Goal: Communication & Community: Participate in discussion

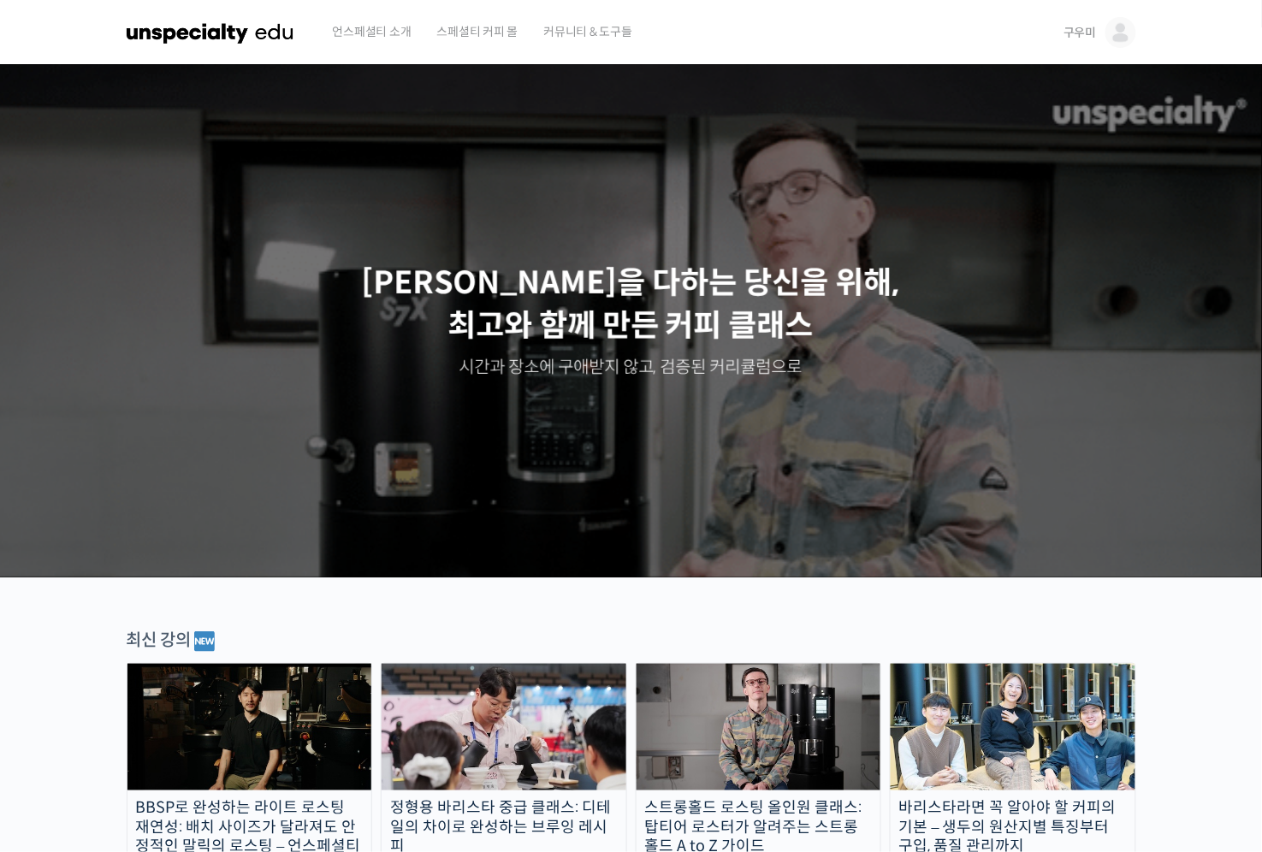
click at [1122, 36] on img at bounding box center [1121, 32] width 31 height 31
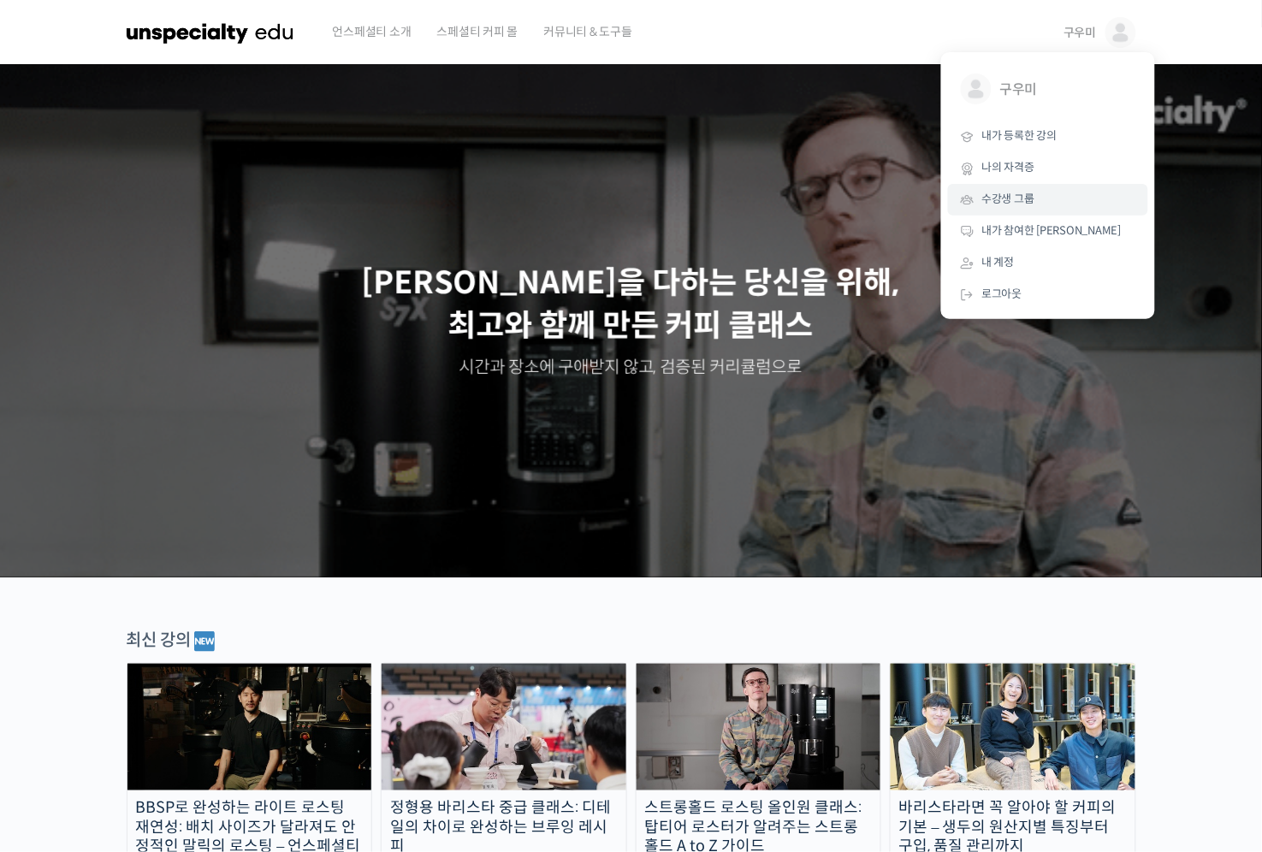
click at [1041, 193] on link "수강생 그룹" at bounding box center [1048, 200] width 200 height 32
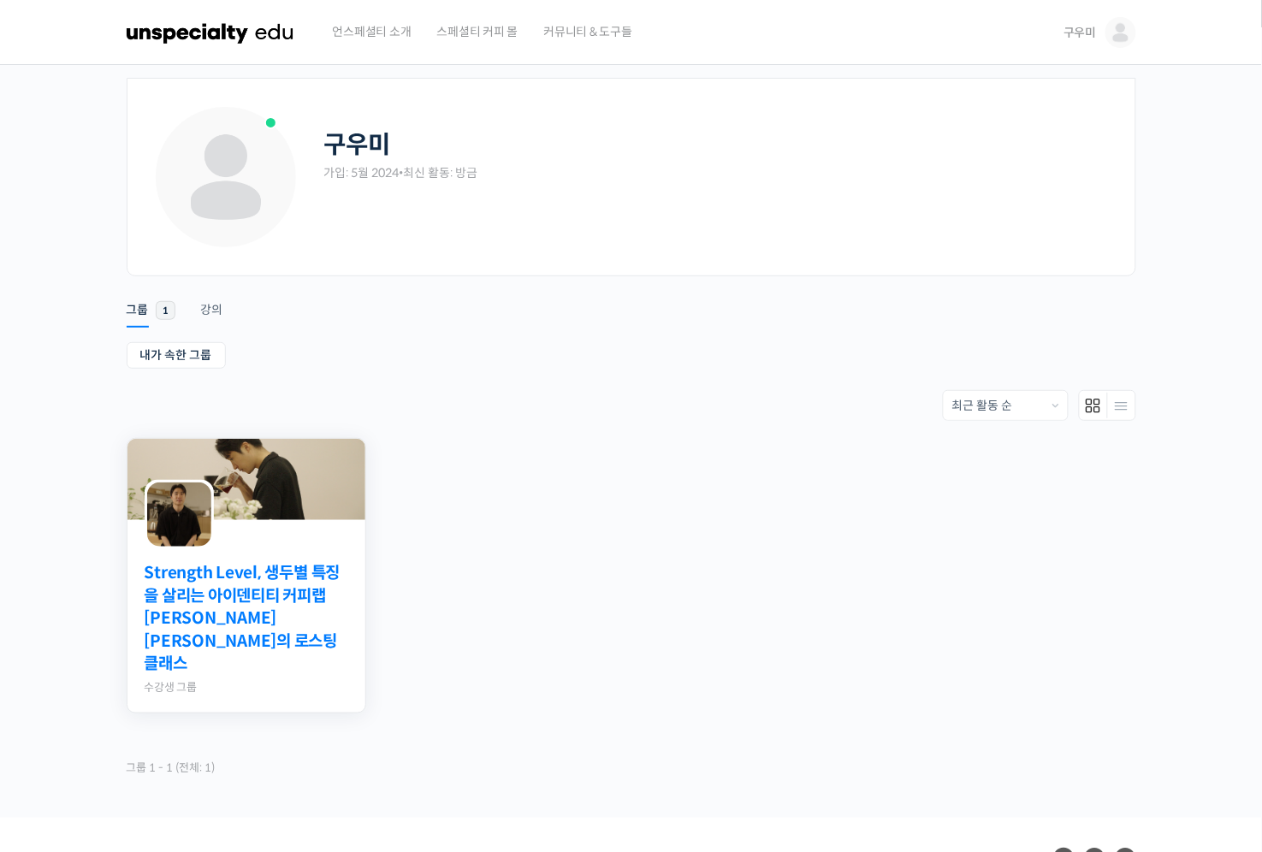
click at [232, 609] on link "Strength Level, 생두별 특징을 살리는 아이덴티티 커피랩 [PERSON_NAME] [PERSON_NAME]의 로스팅 클래스" at bounding box center [247, 619] width 204 height 114
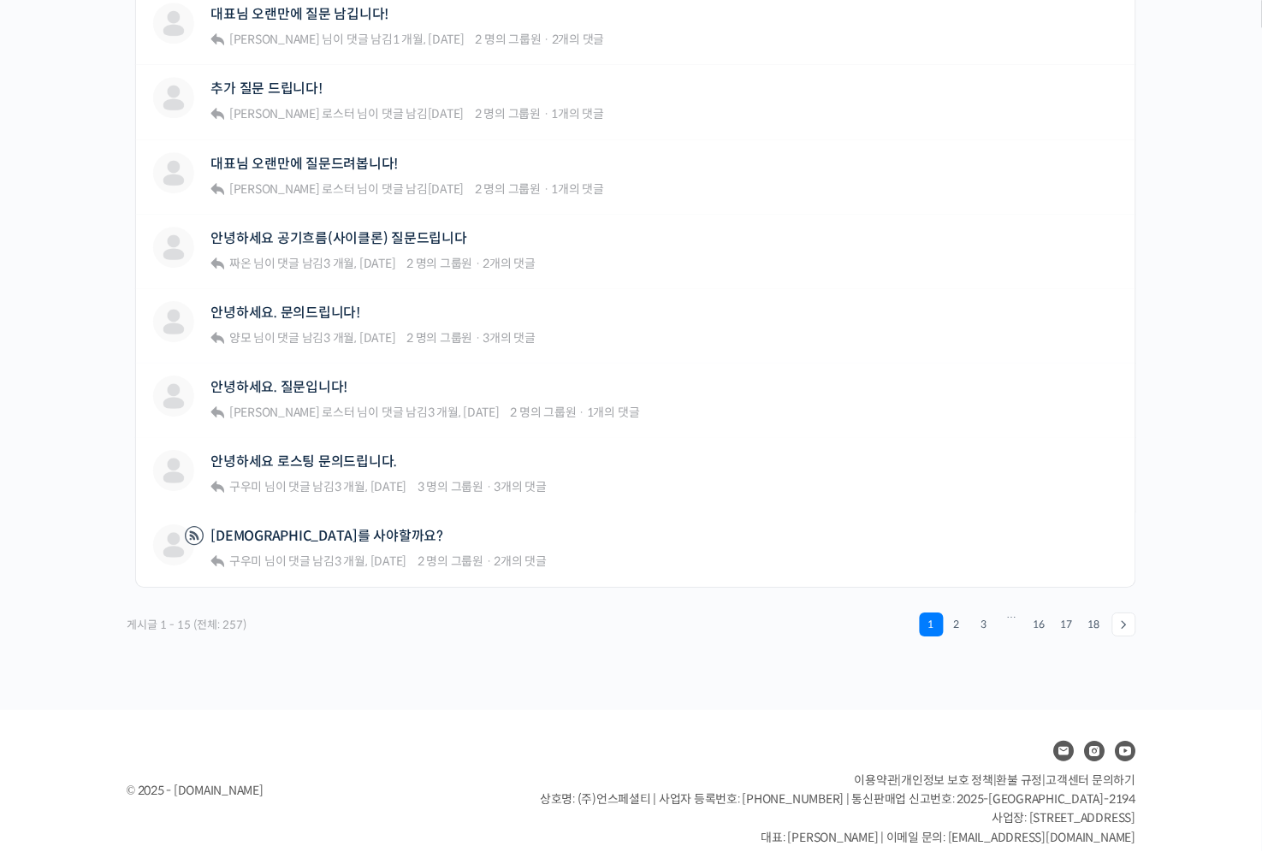
scroll to position [1120, 0]
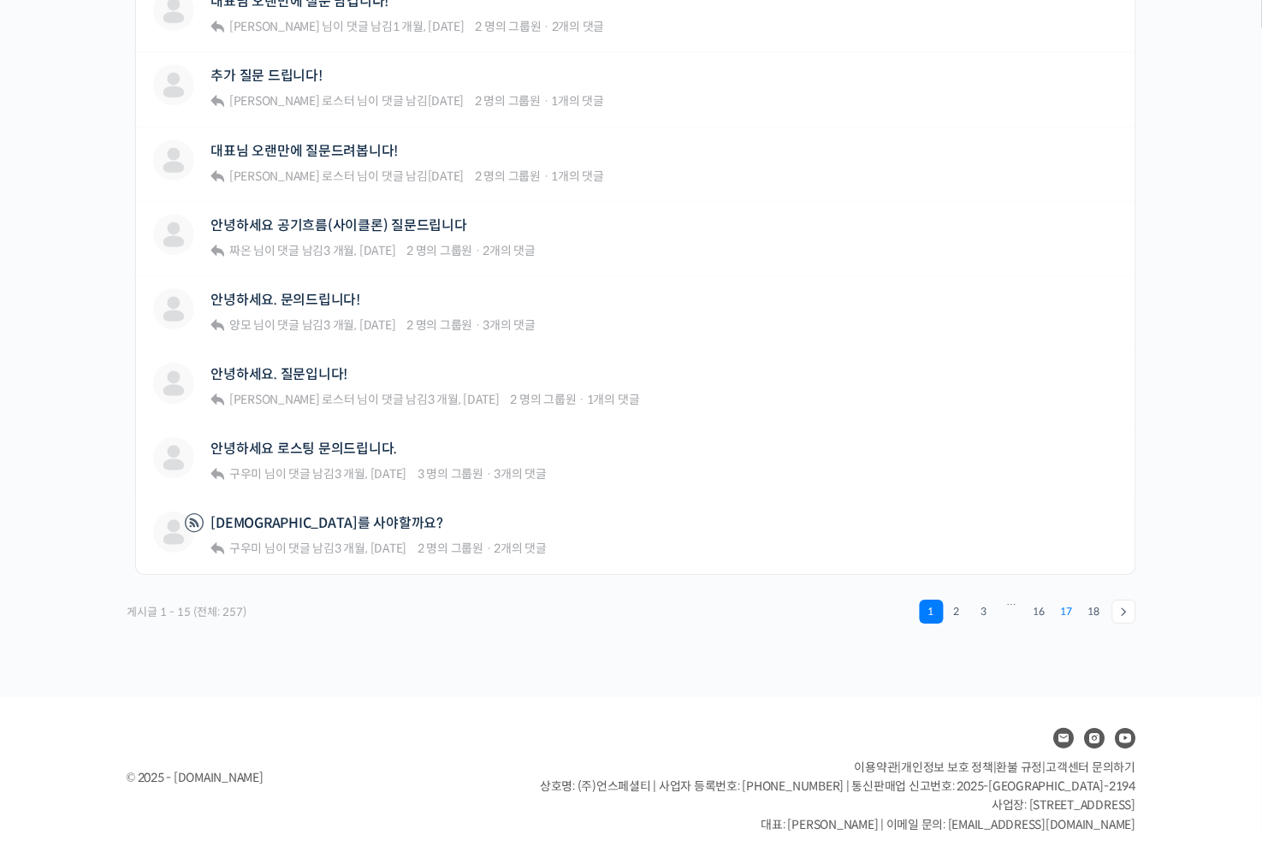
click at [1067, 602] on link "17" at bounding box center [1067, 612] width 24 height 24
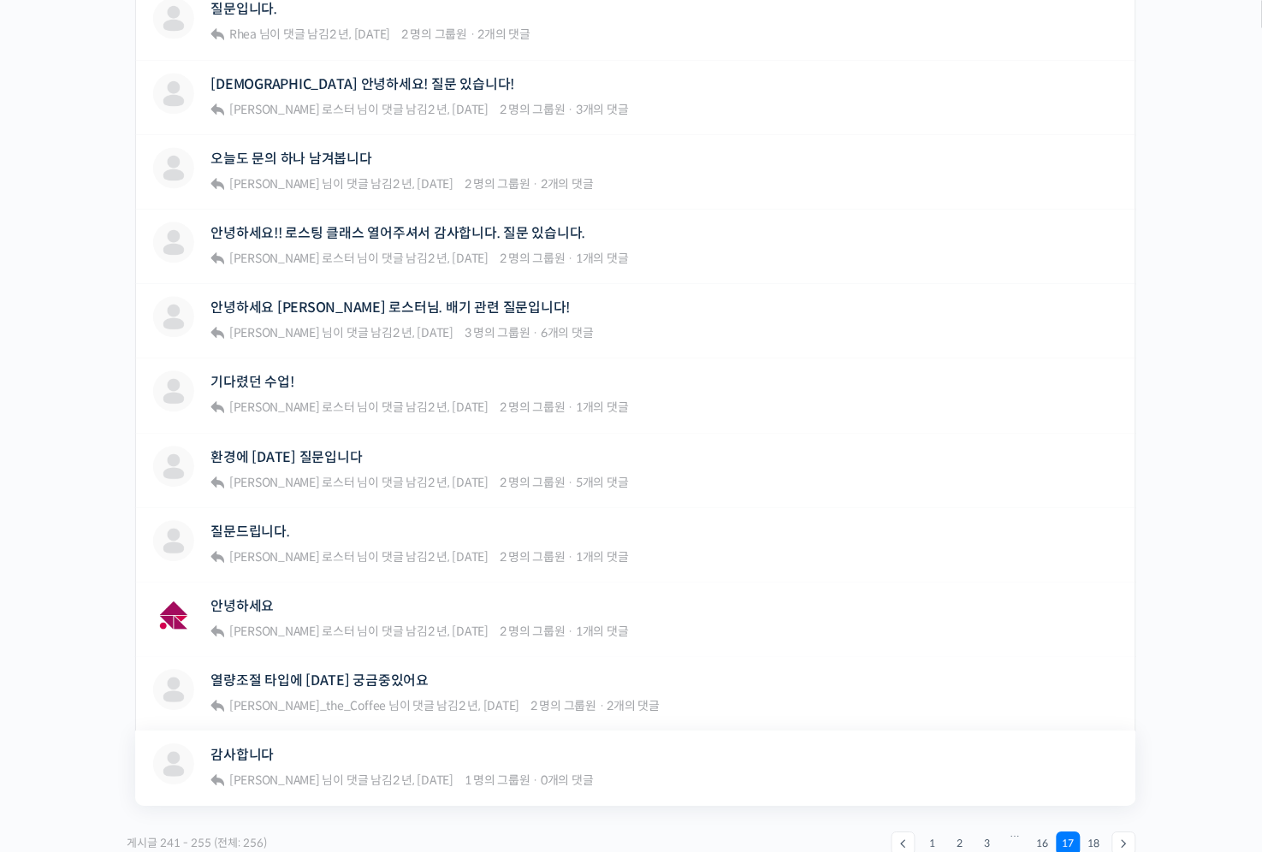
scroll to position [1042, 0]
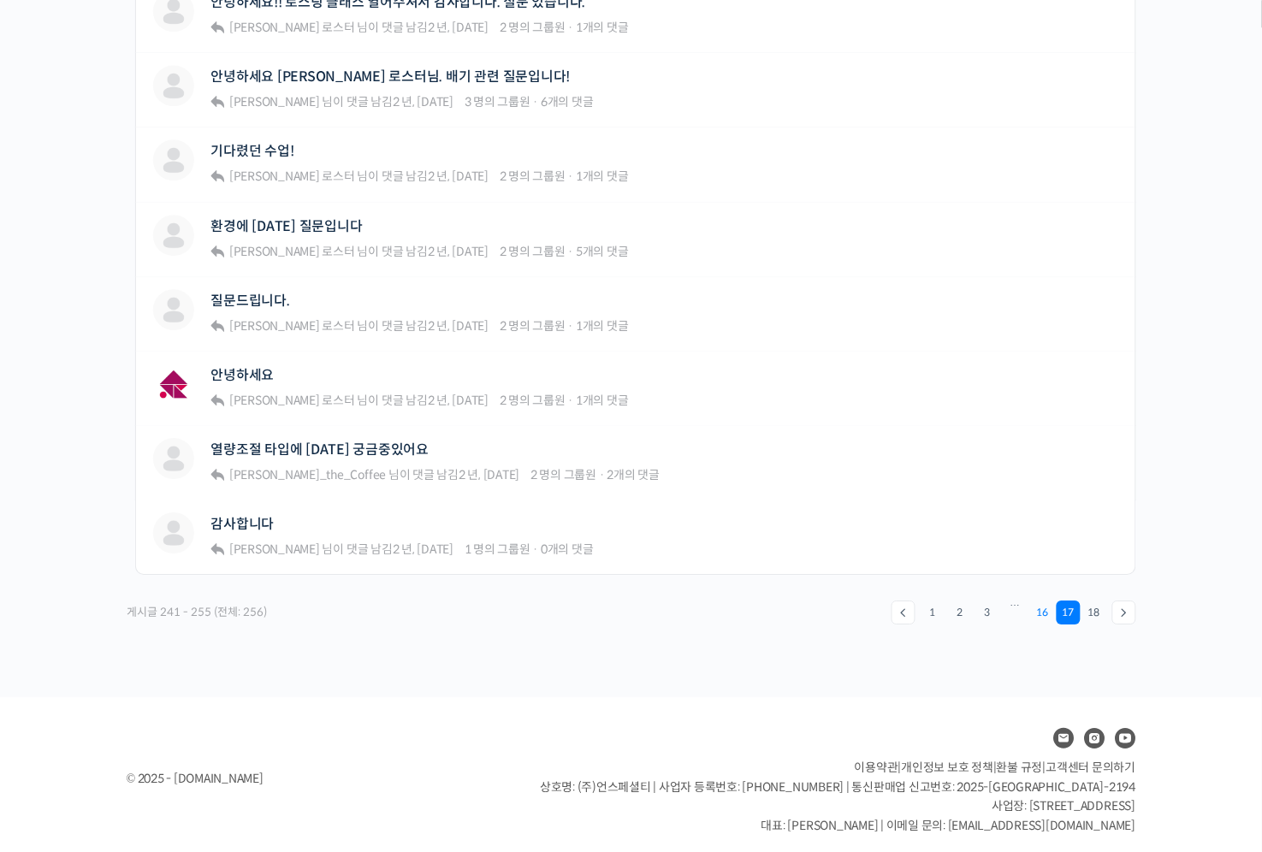
click at [1036, 611] on link "16" at bounding box center [1043, 613] width 24 height 24
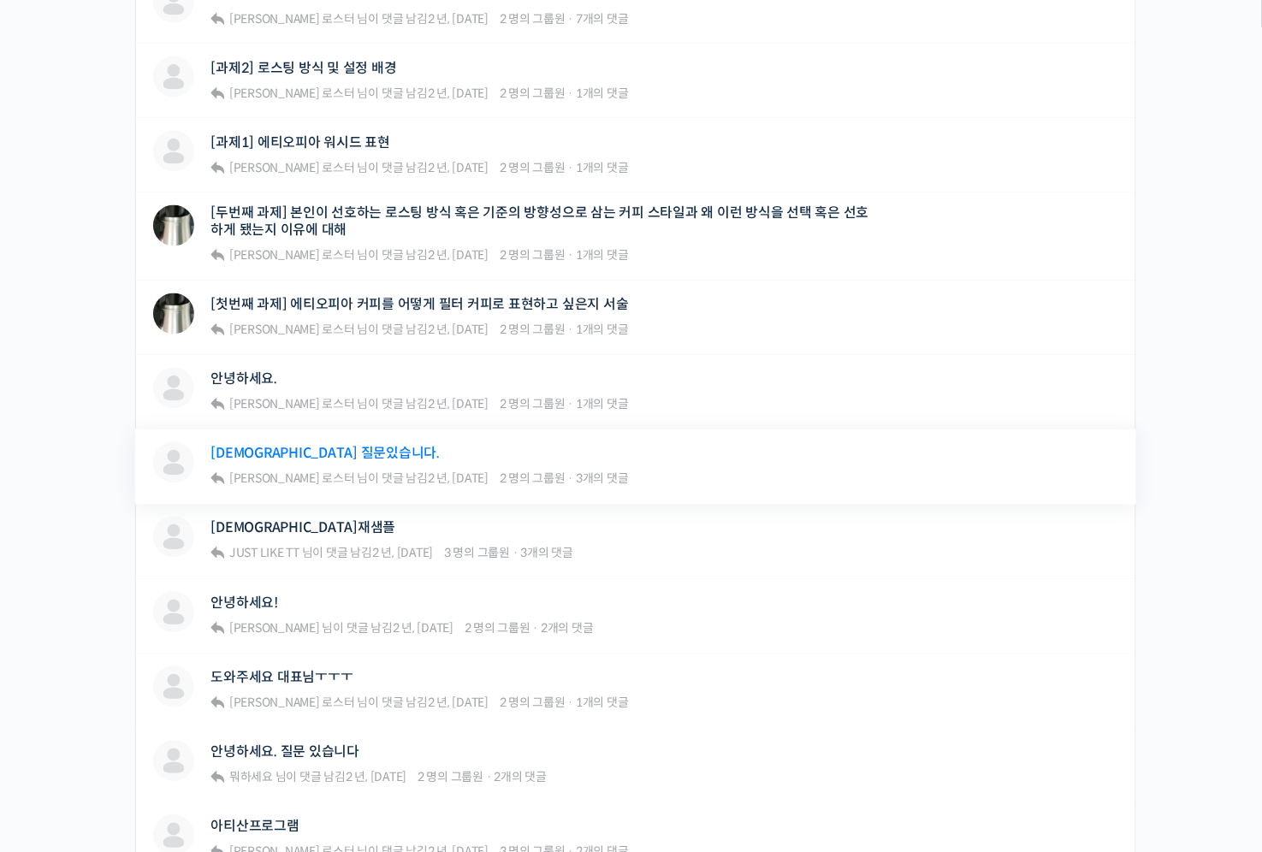
scroll to position [811, 0]
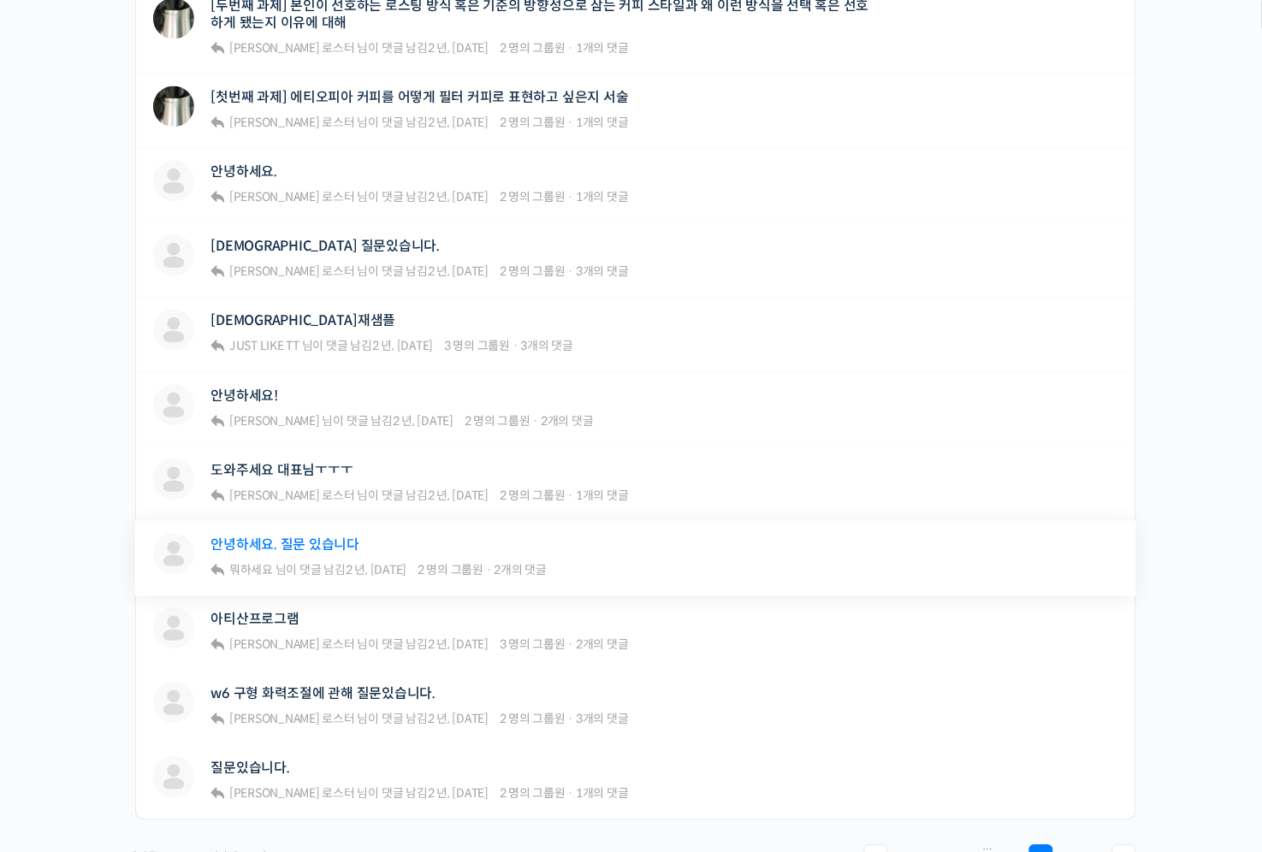
click at [253, 537] on link "안녕하세요. 질문 있습니다" at bounding box center [285, 545] width 149 height 16
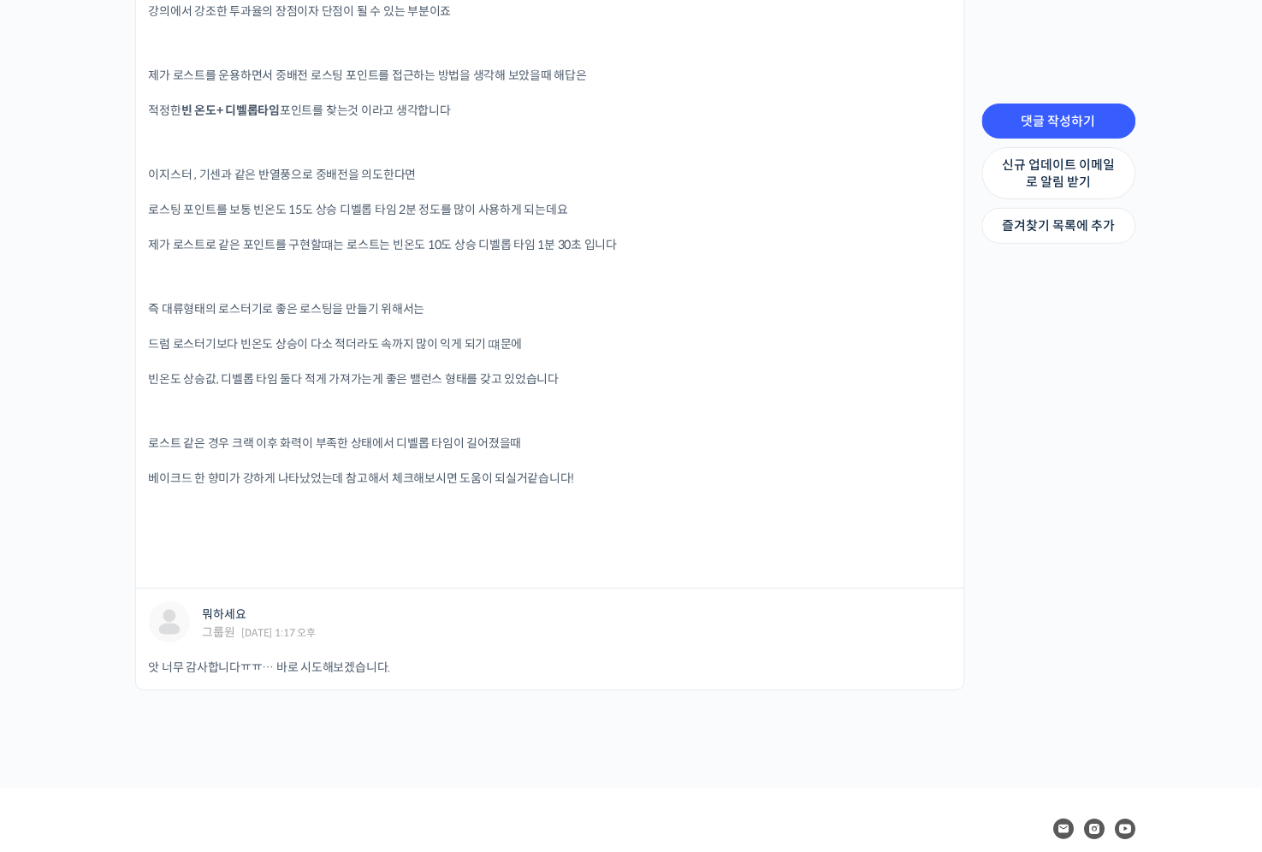
scroll to position [990, 0]
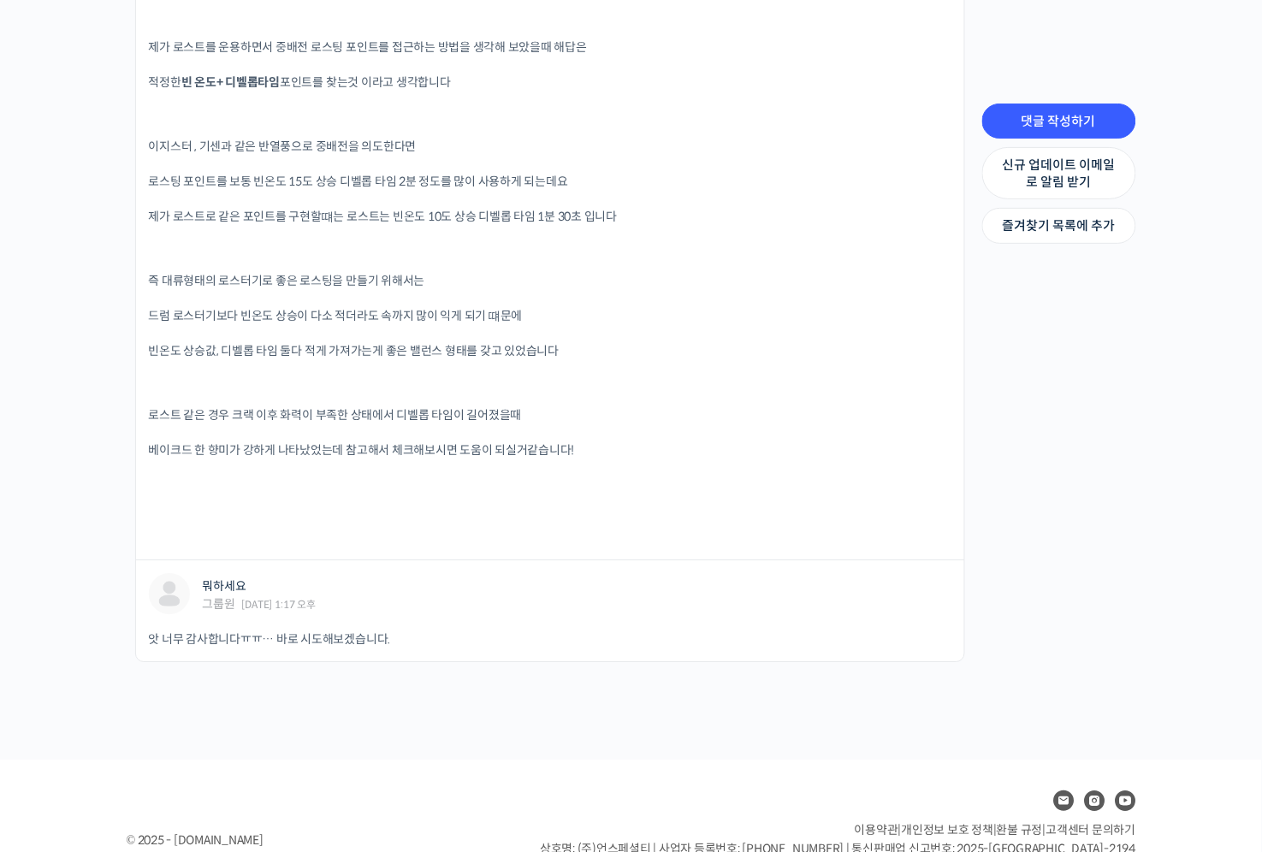
drag, startPoint x: 116, startPoint y: 578, endPoint x: 122, endPoint y: 562, distance: 16.9
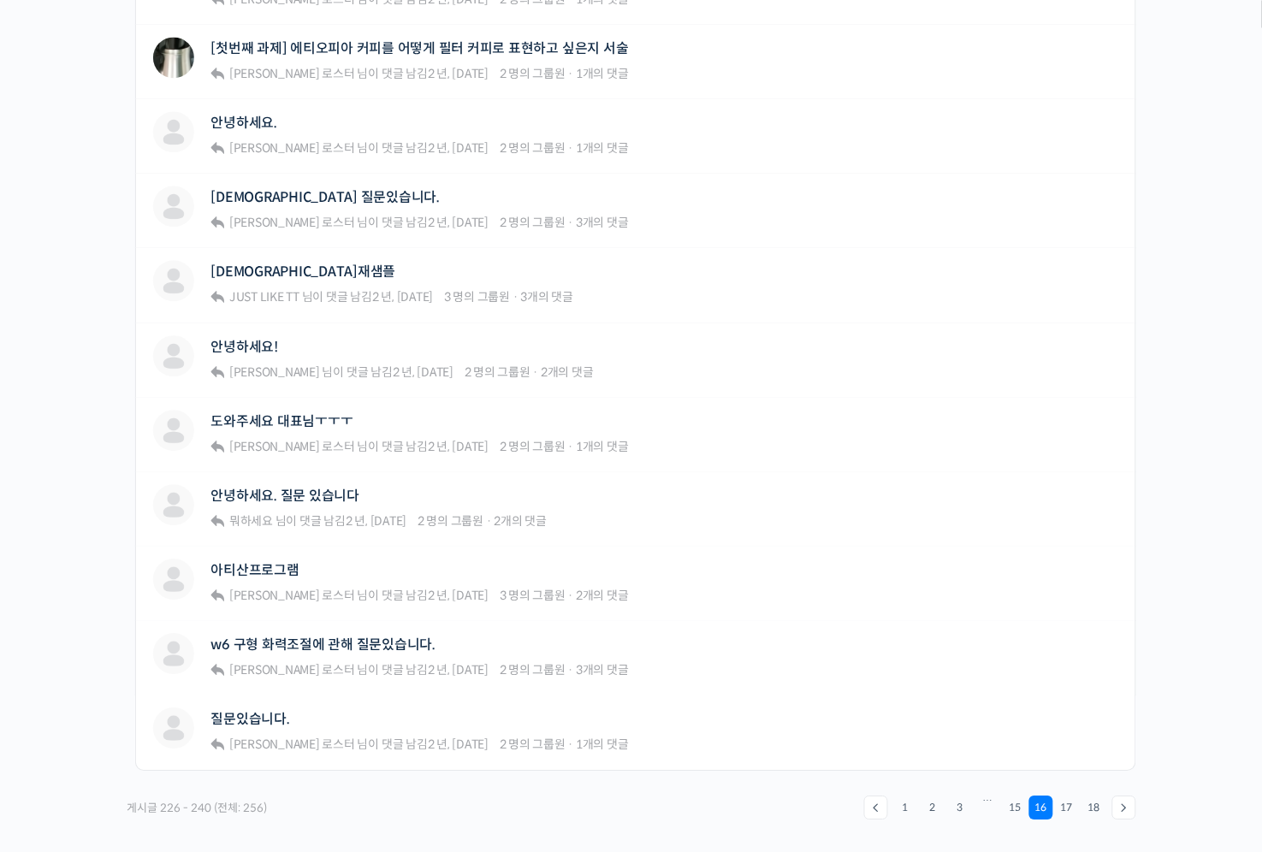
scroll to position [900, 0]
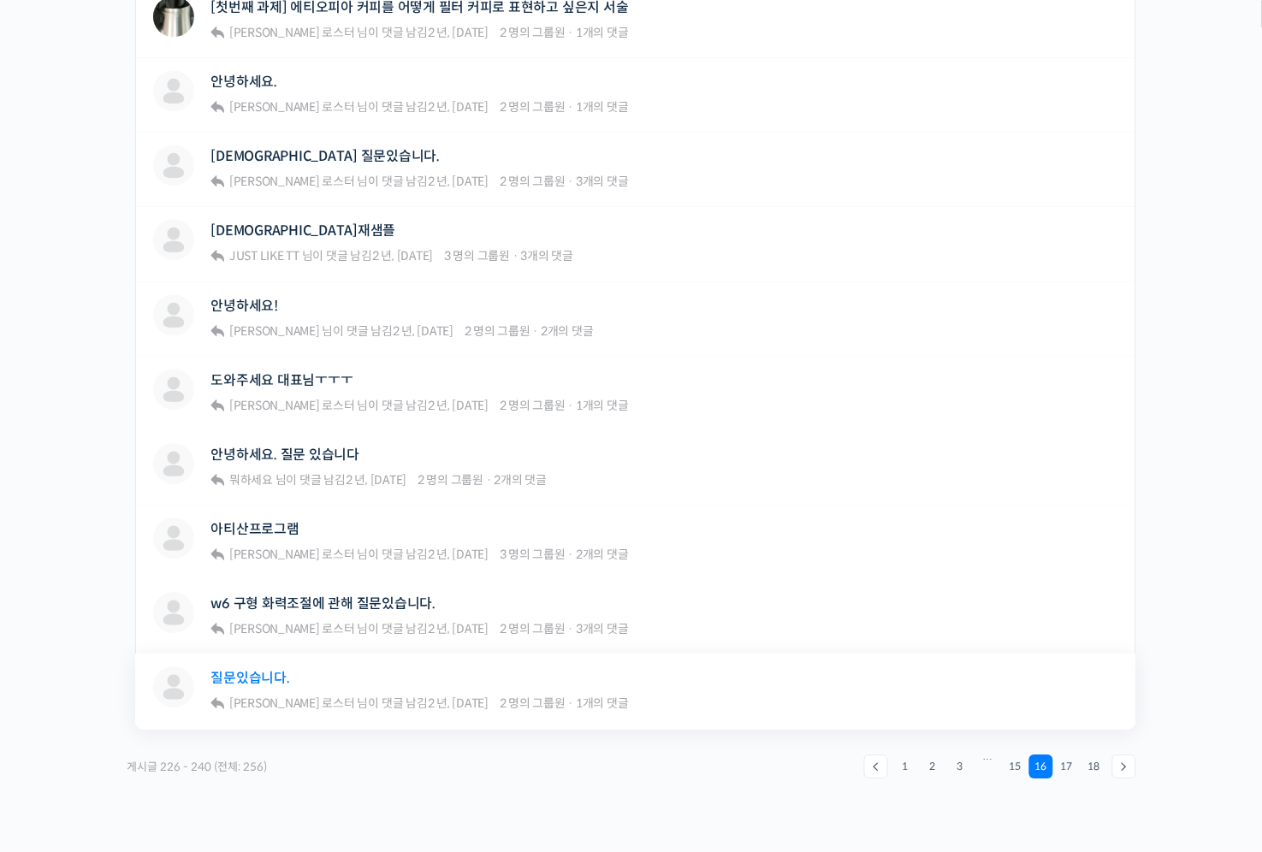
click at [257, 678] on link "질문있습니다." at bounding box center [250, 678] width 79 height 16
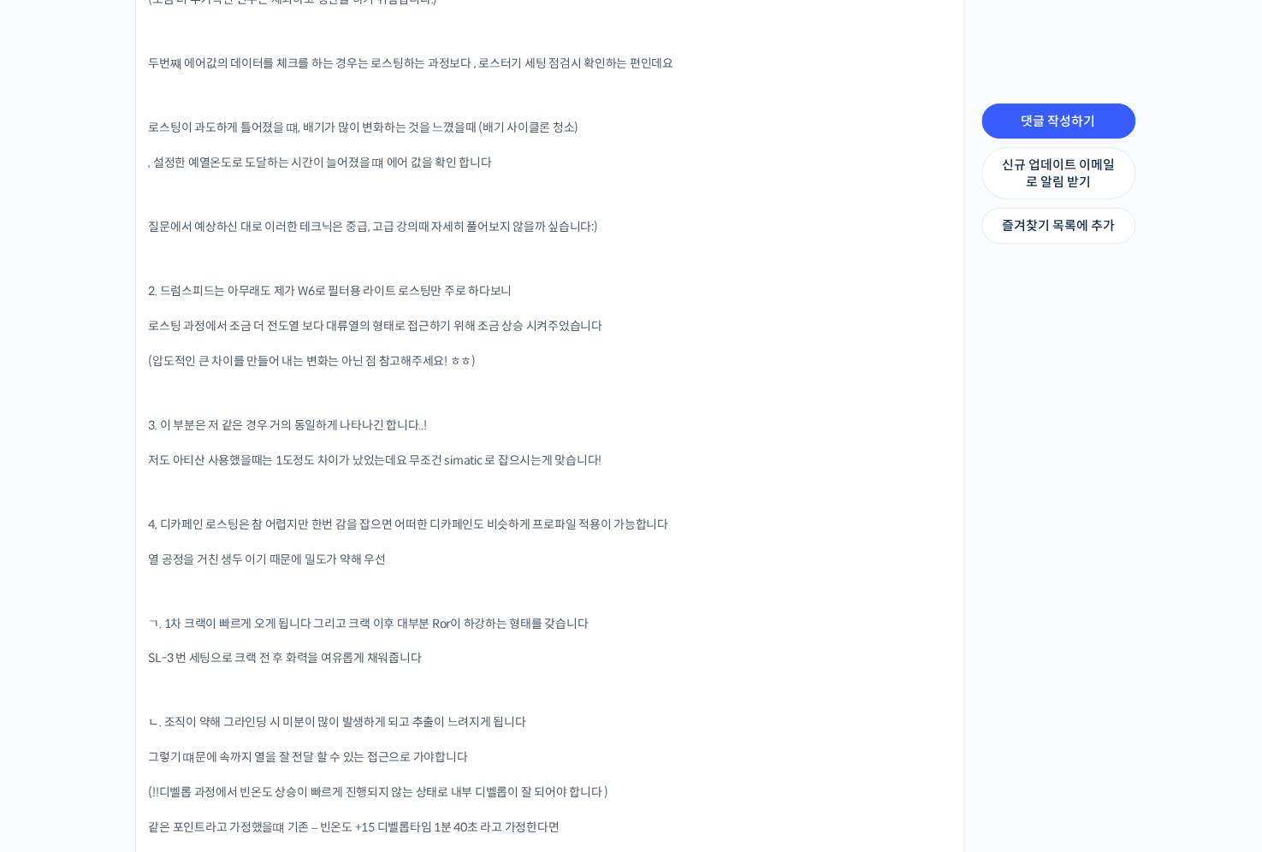
scroll to position [1802, 0]
